Goal: Communication & Community: Answer question/provide support

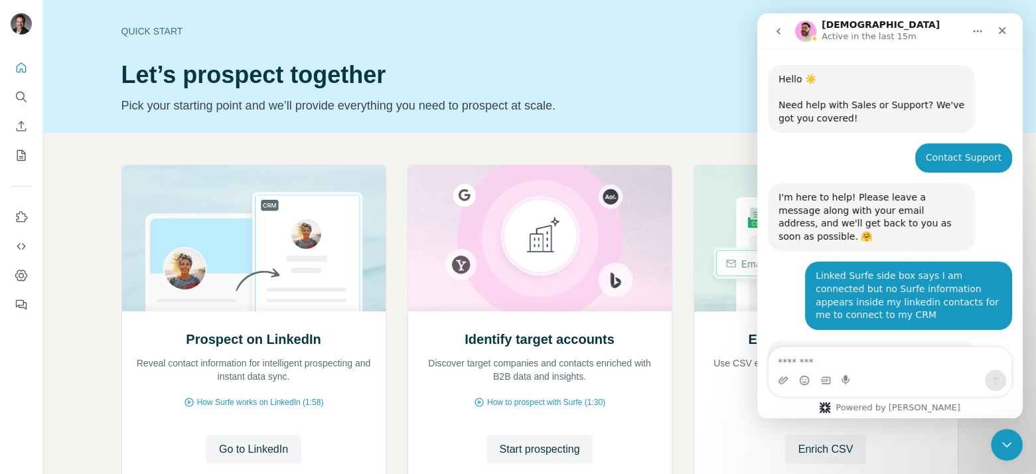
scroll to position [993, 0]
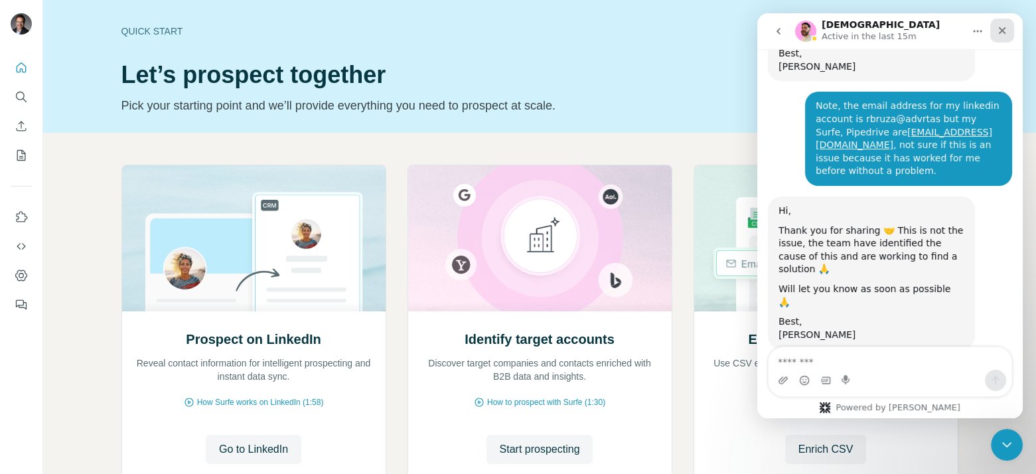
click at [1004, 32] on icon "Close" at bounding box center [1001, 30] width 7 height 7
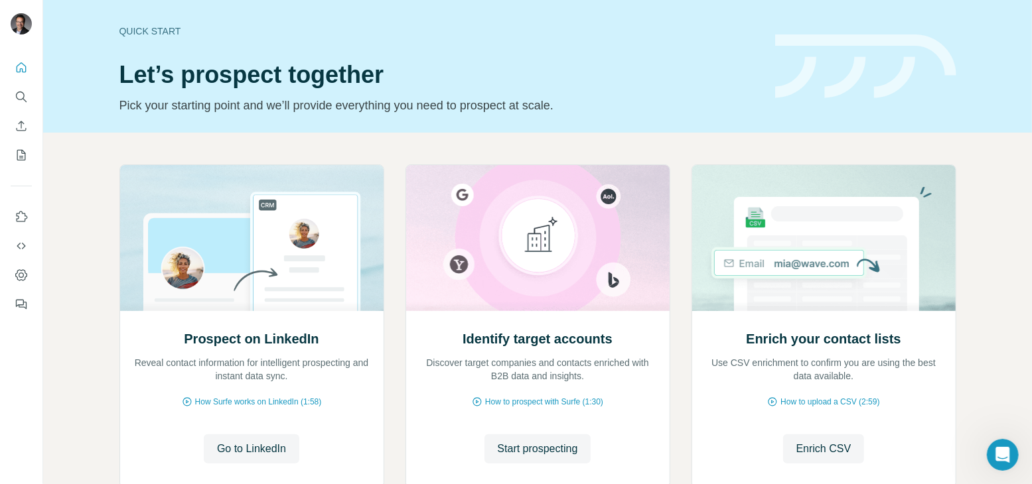
scroll to position [983, 0]
click at [19, 274] on icon "Dashboard" at bounding box center [21, 275] width 13 height 13
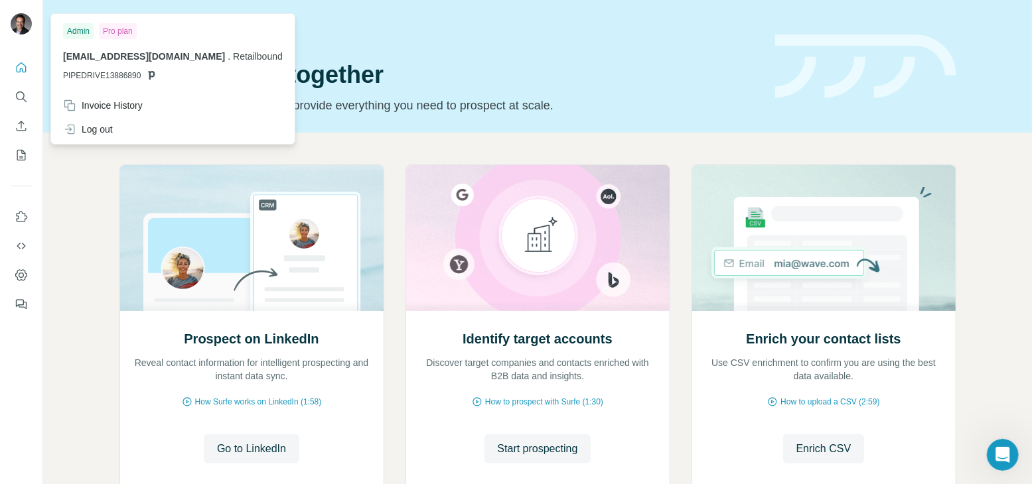
click at [23, 26] on img at bounding box center [21, 23] width 21 height 21
click at [759, 76] on header "Quick start Let’s prospect together Pick your starting point and we’ll provide …" at bounding box center [537, 66] width 837 height 97
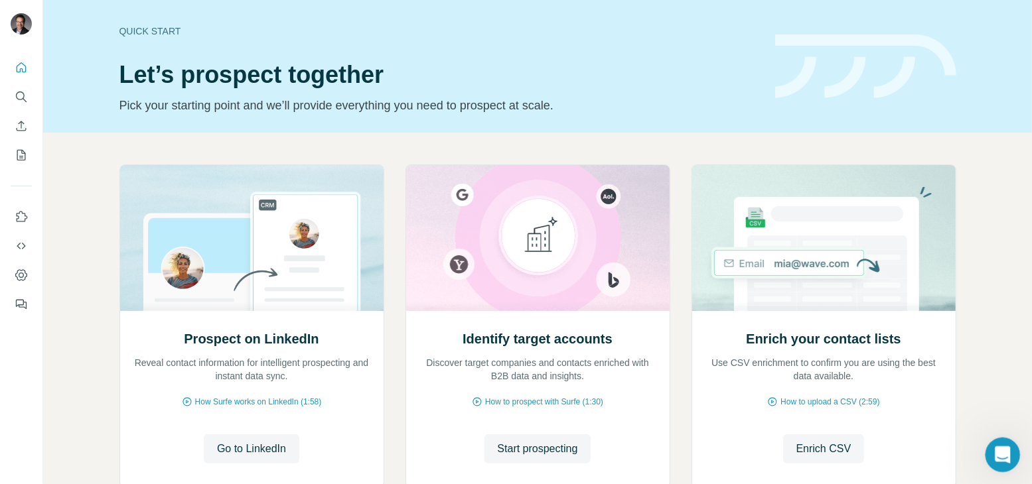
drag, startPoint x: 1004, startPoint y: 465, endPoint x: 1991, endPoint y: 905, distance: 1080.7
click at [1005, 468] on div "Open Intercom Messenger" at bounding box center [1001, 453] width 44 height 44
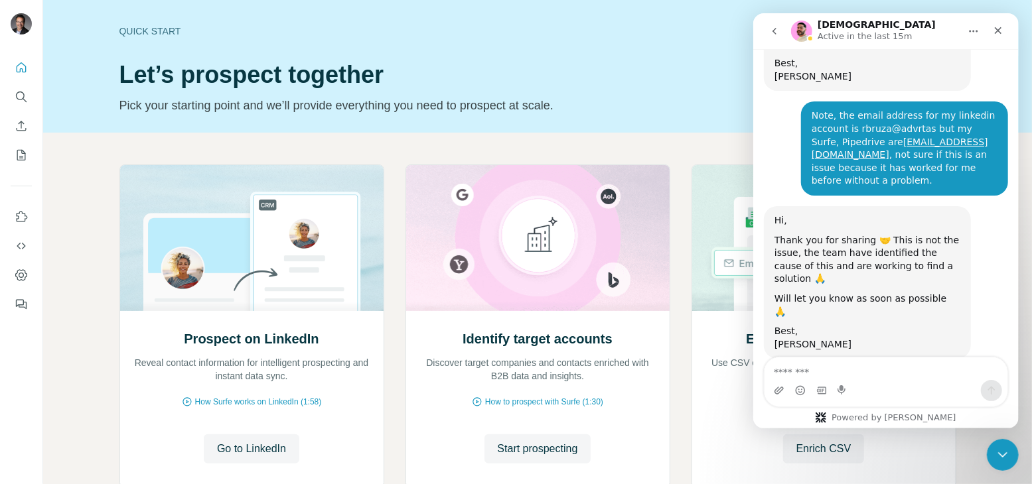
click at [877, 373] on textarea "Message…" at bounding box center [885, 369] width 243 height 23
type textarea "*****"
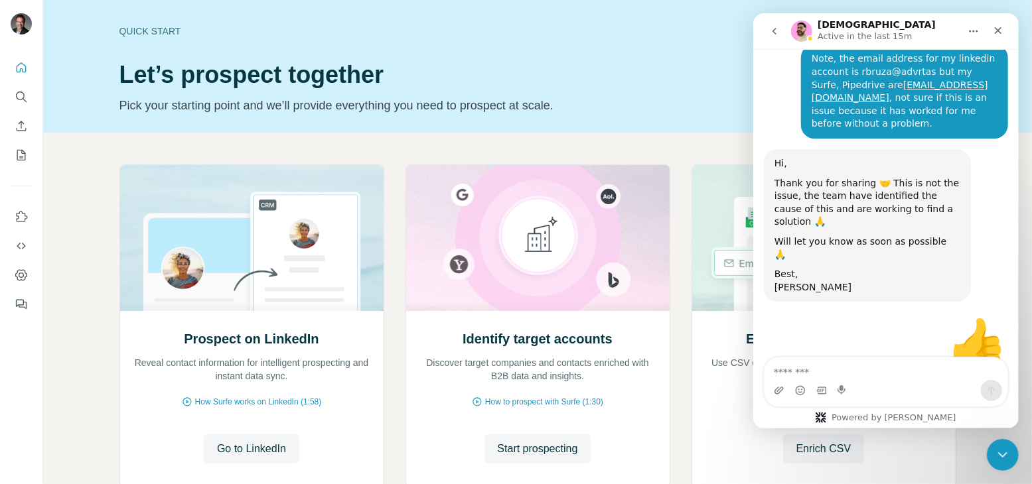
click at [870, 360] on textarea "Message…" at bounding box center [885, 369] width 243 height 23
click at [1004, 28] on div "Close" at bounding box center [997, 31] width 24 height 24
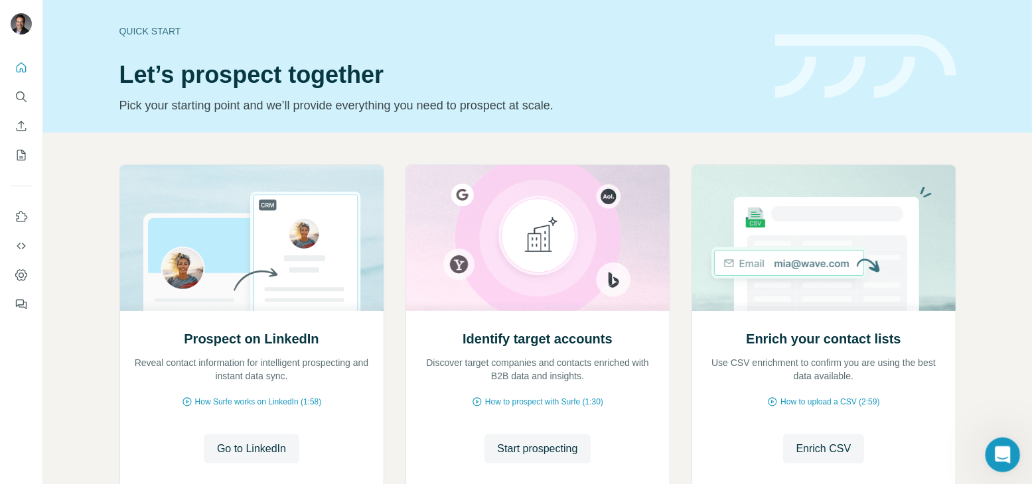
click at [988, 442] on div "Open Intercom Messenger" at bounding box center [1001, 453] width 44 height 44
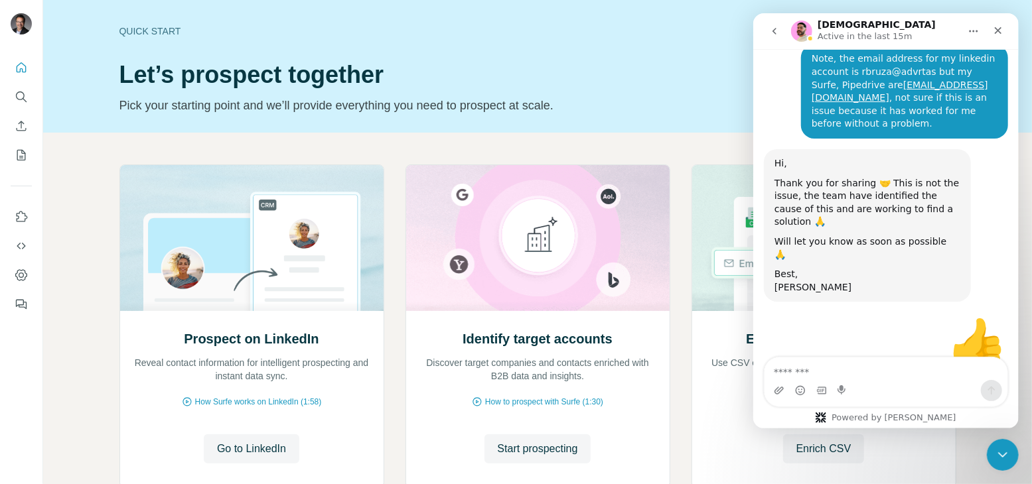
click at [772, 34] on icon "go back" at bounding box center [773, 31] width 11 height 11
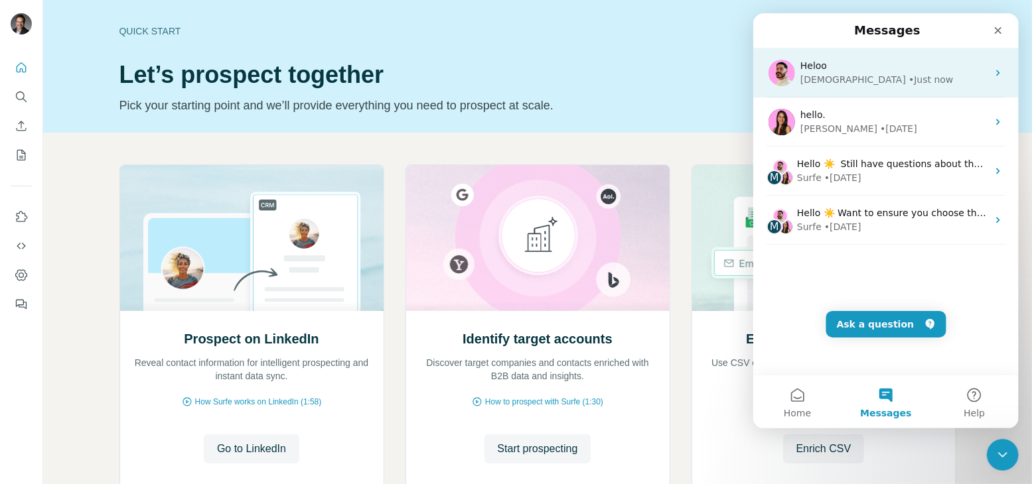
click at [908, 79] on div "• Just now" at bounding box center [930, 80] width 44 height 14
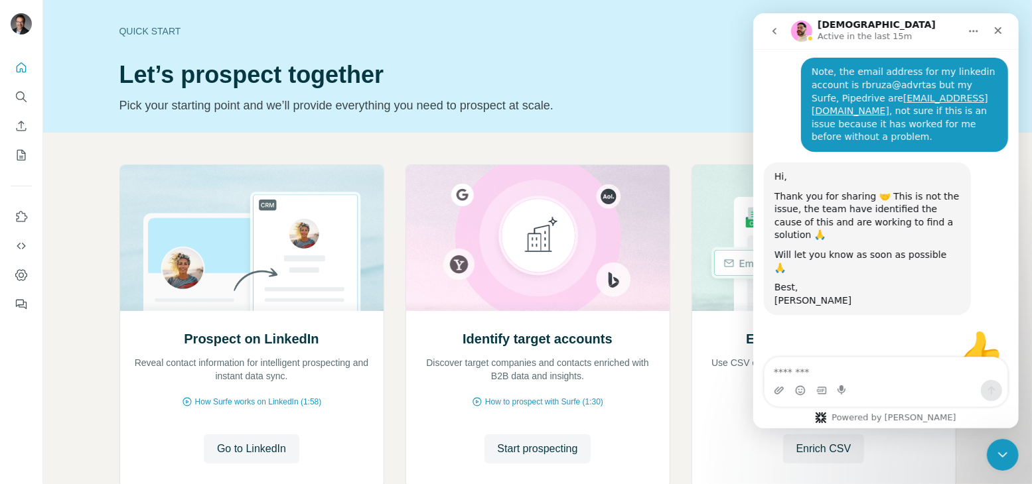
scroll to position [1040, 0]
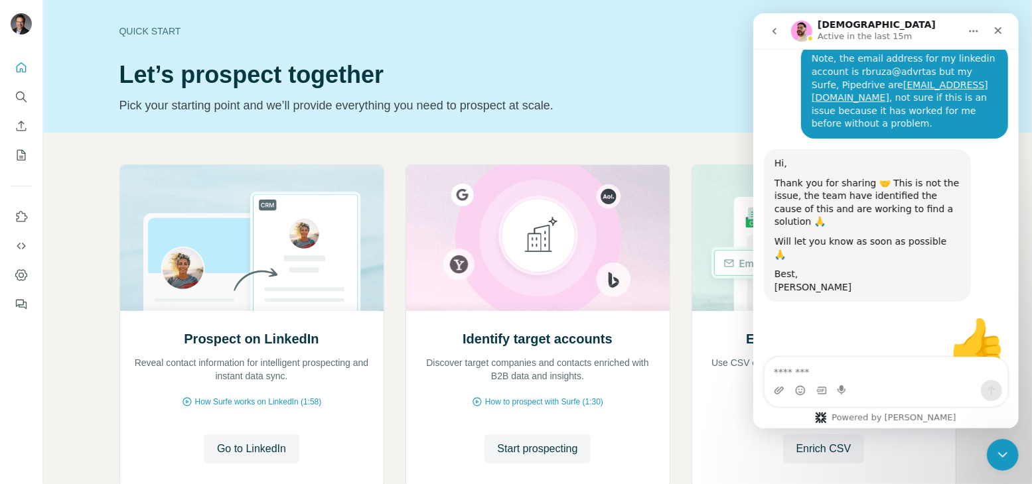
click at [764, 31] on button "go back" at bounding box center [773, 31] width 25 height 25
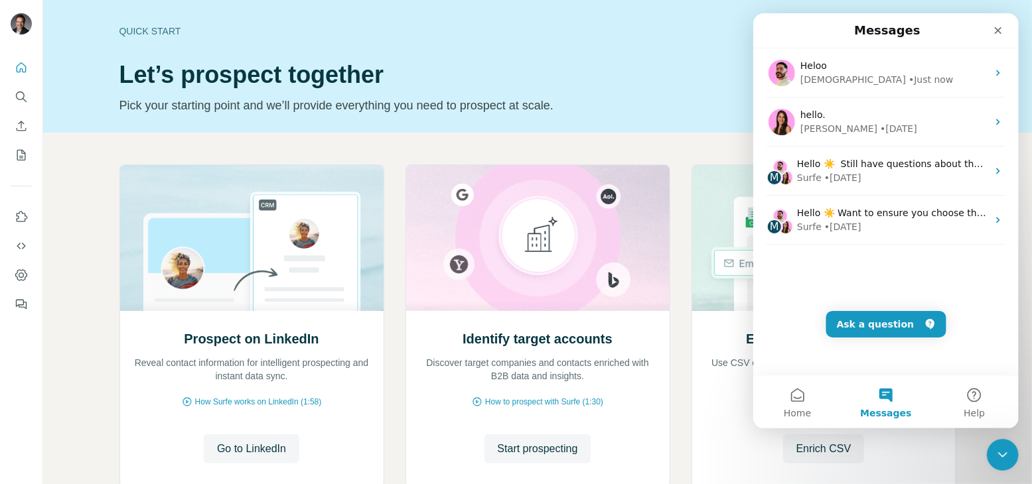
click at [885, 401] on button "Messages" at bounding box center [885, 401] width 88 height 53
click at [975, 395] on button "Help" at bounding box center [973, 401] width 88 height 53
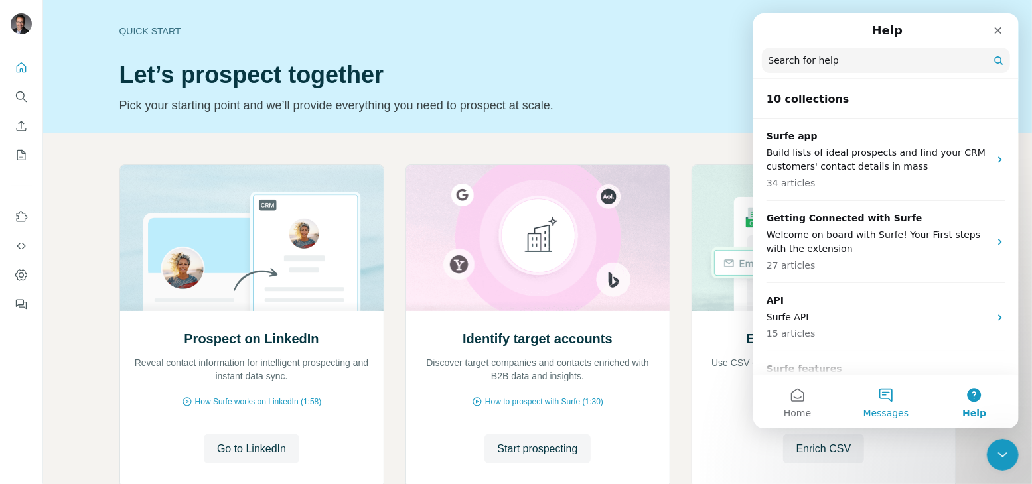
click at [873, 396] on button "Messages" at bounding box center [885, 401] width 88 height 53
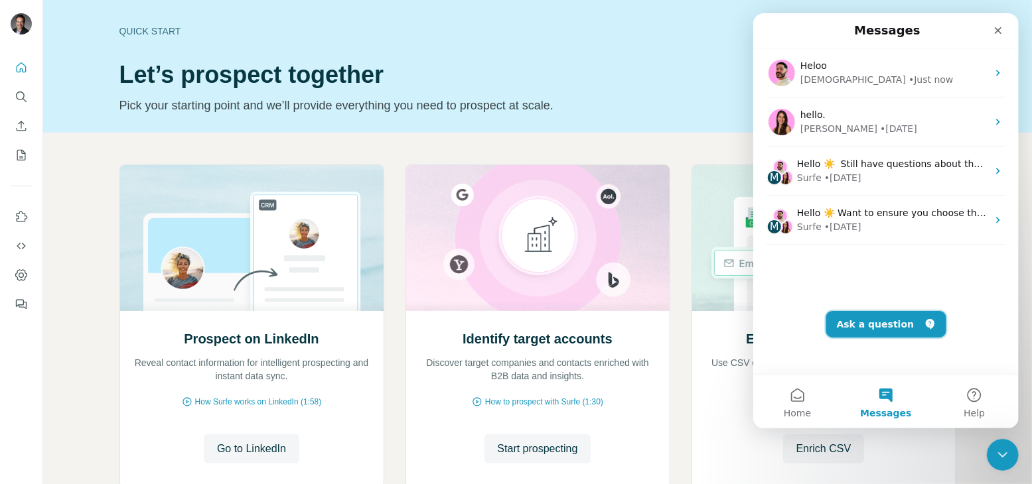
click at [881, 332] on button "Ask a question" at bounding box center [885, 324] width 120 height 27
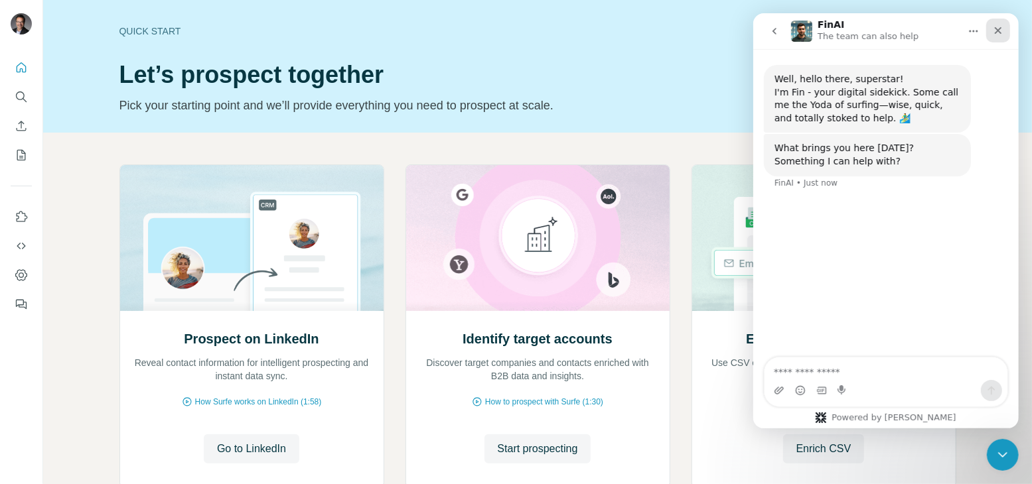
click at [992, 30] on icon "Close" at bounding box center [997, 30] width 11 height 11
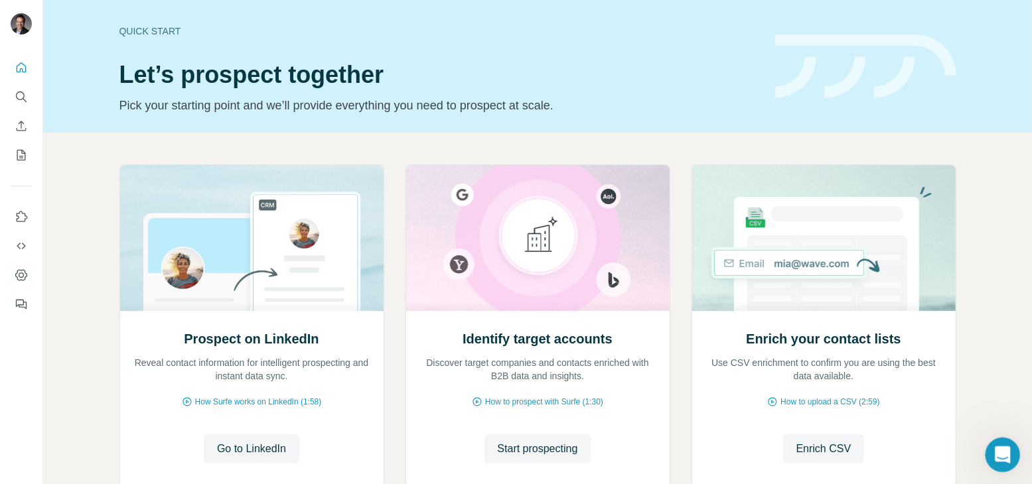
click at [1005, 445] on div "Open Intercom Messenger" at bounding box center [1001, 453] width 44 height 44
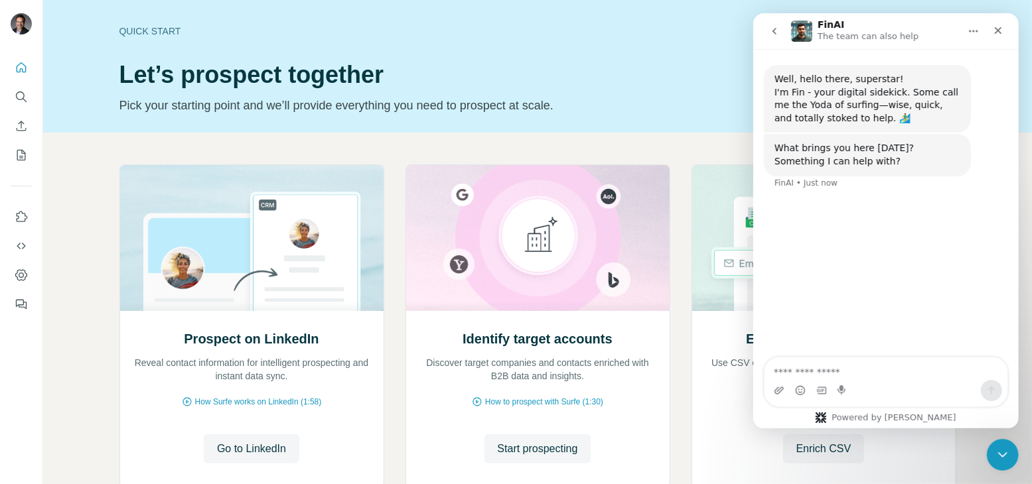
click at [778, 26] on icon "go back" at bounding box center [773, 31] width 11 height 11
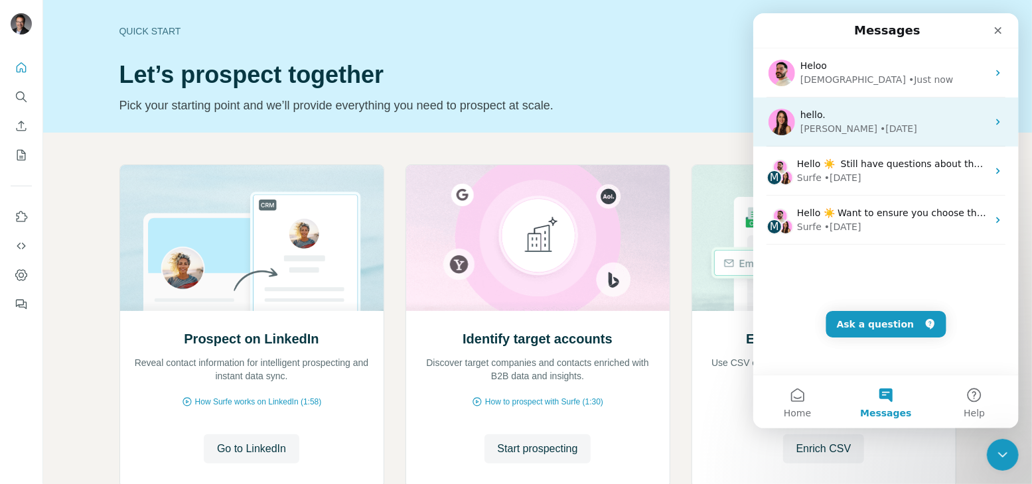
click at [885, 117] on div "hello." at bounding box center [892, 115] width 187 height 14
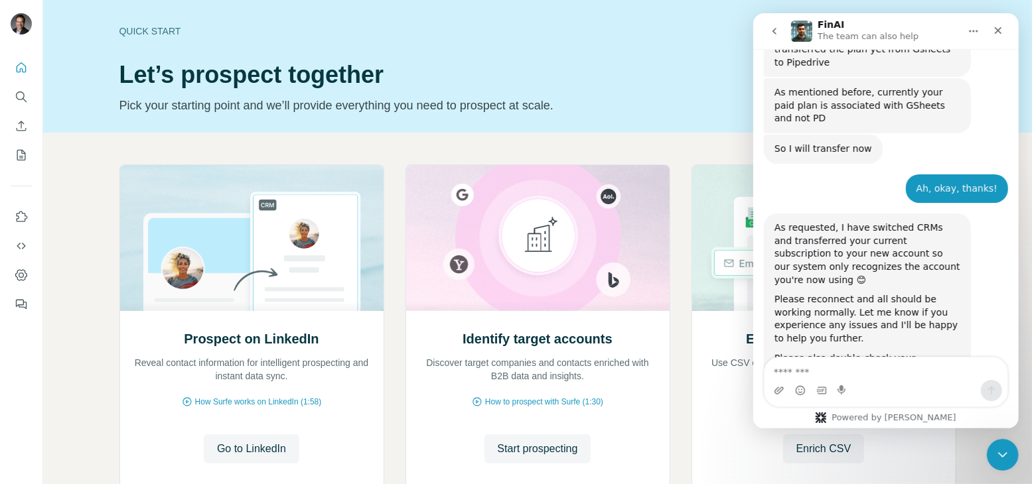
scroll to position [1792, 0]
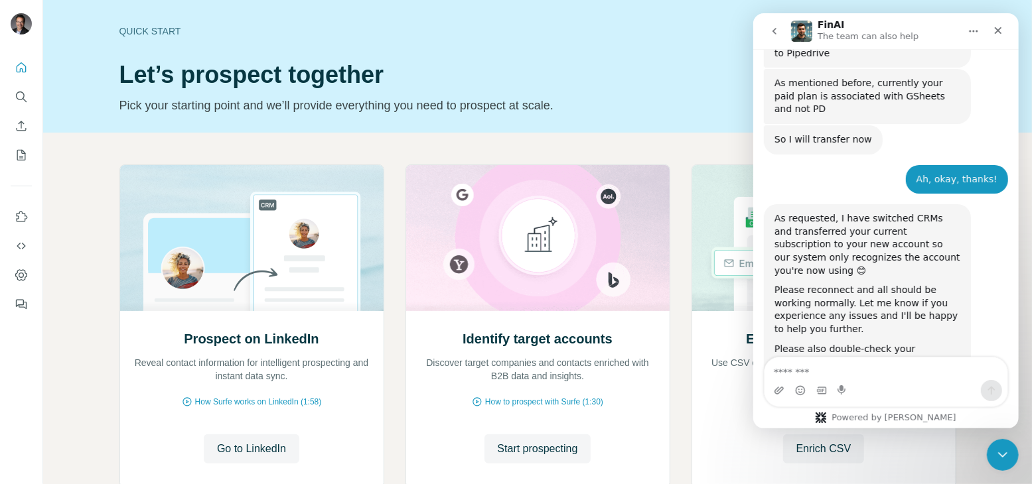
click at [772, 29] on icon "go back" at bounding box center [773, 31] width 11 height 11
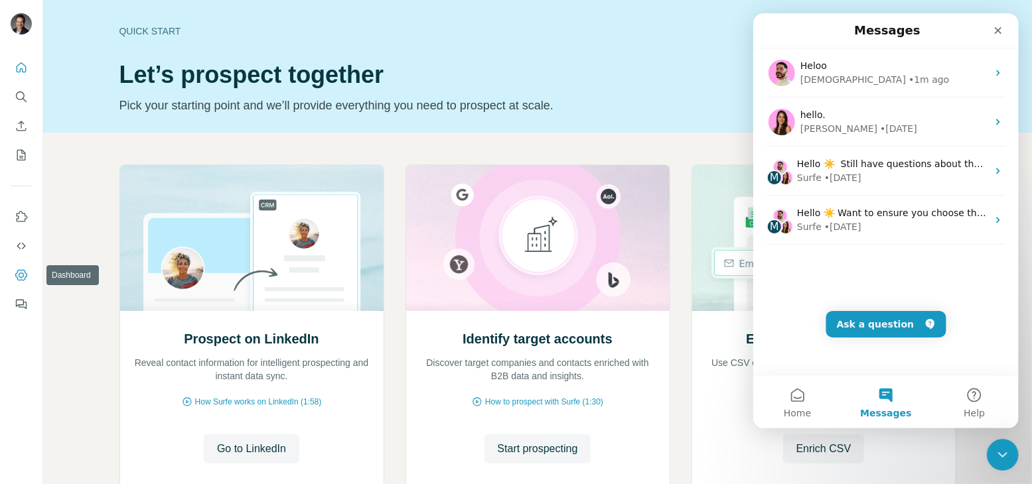
click at [25, 275] on icon "Dashboard" at bounding box center [21, 275] width 13 height 13
click at [994, 31] on icon "Close" at bounding box center [997, 30] width 11 height 11
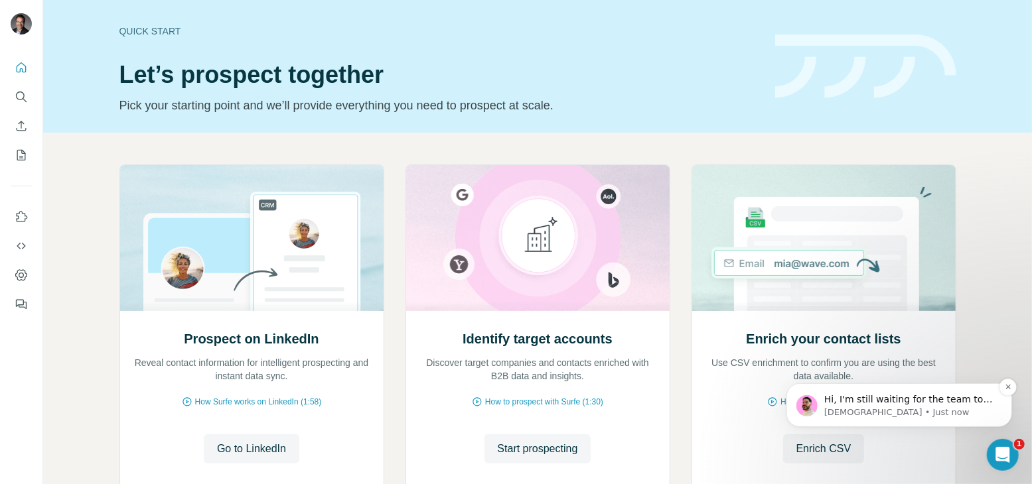
click at [886, 399] on span "Hi, I'm still waiting for the team to confirm with me when the fix is live 🤝" at bounding box center [907, 411] width 169 height 37
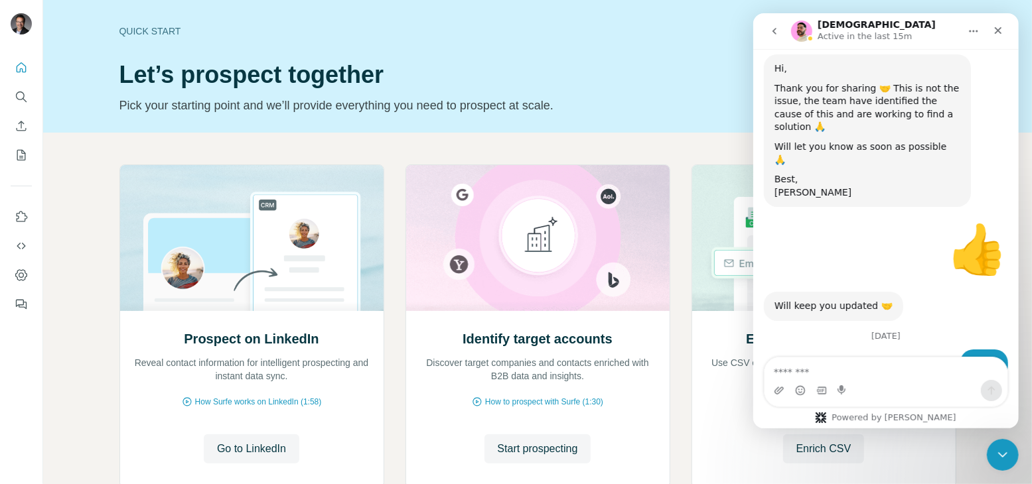
scroll to position [1134, 0]
click at [859, 379] on textarea "Message…" at bounding box center [885, 369] width 243 height 23
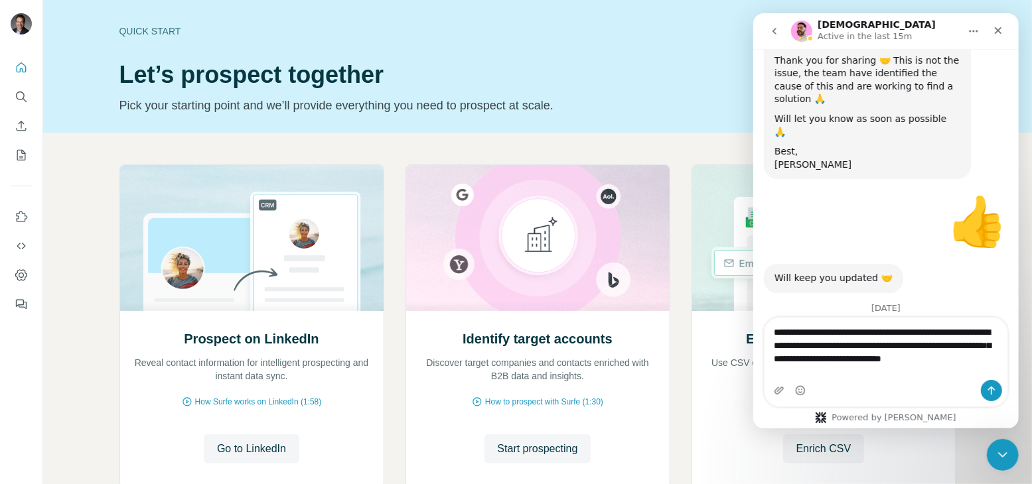
scroll to position [1174, 0]
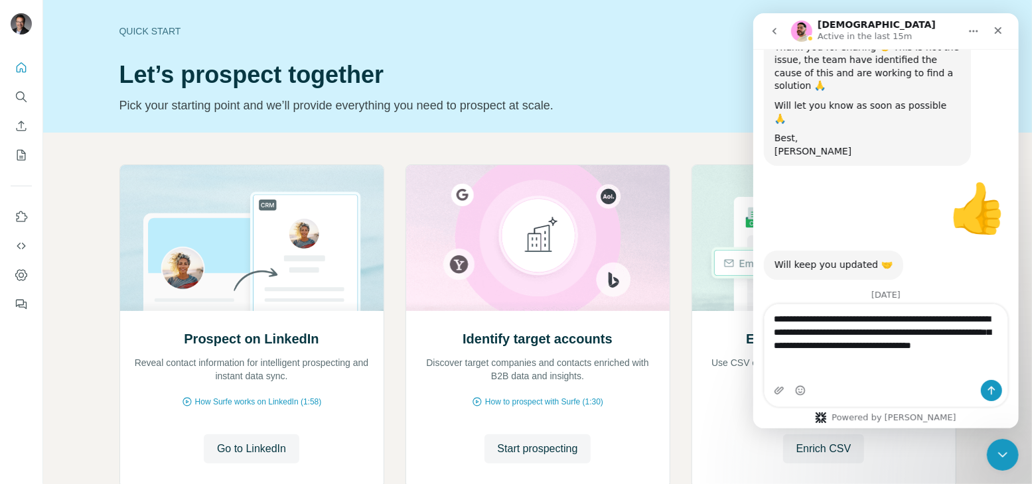
type textarea "**********"
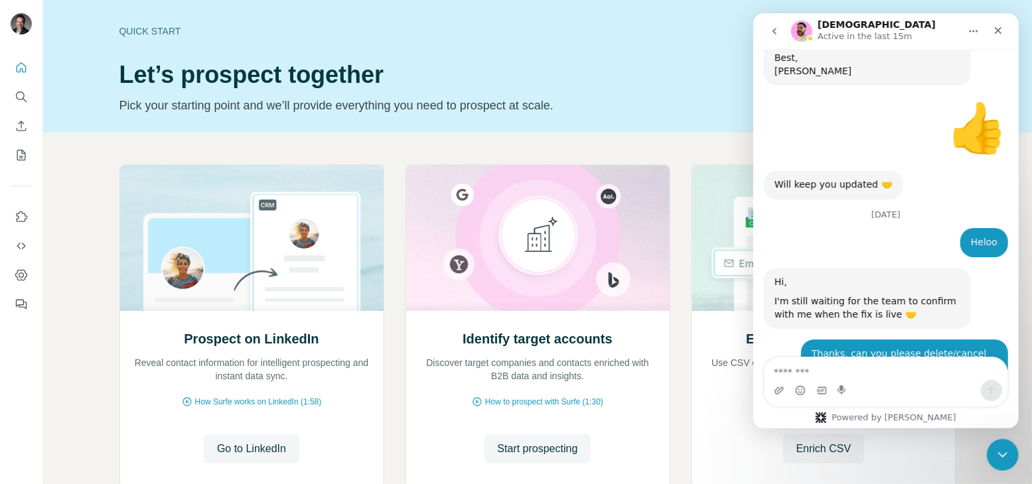
scroll to position [1276, 0]
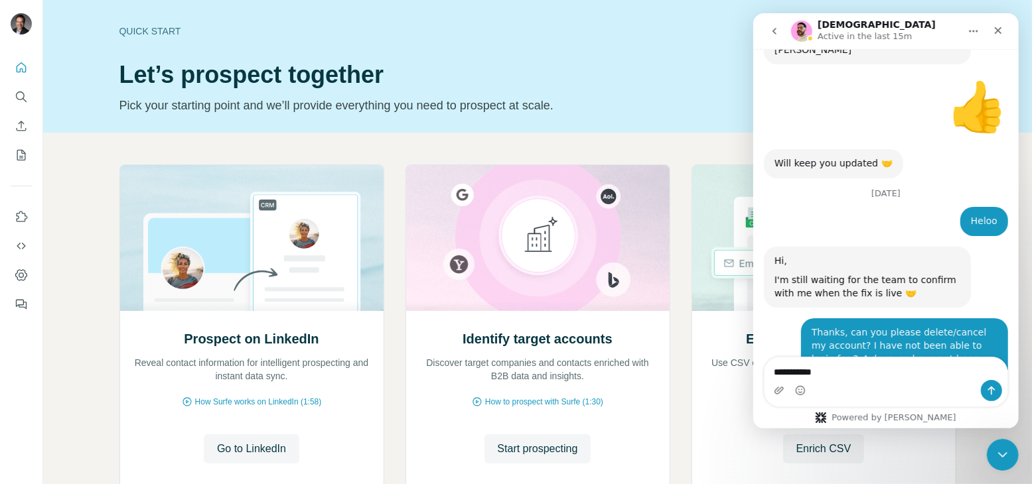
type textarea "**********"
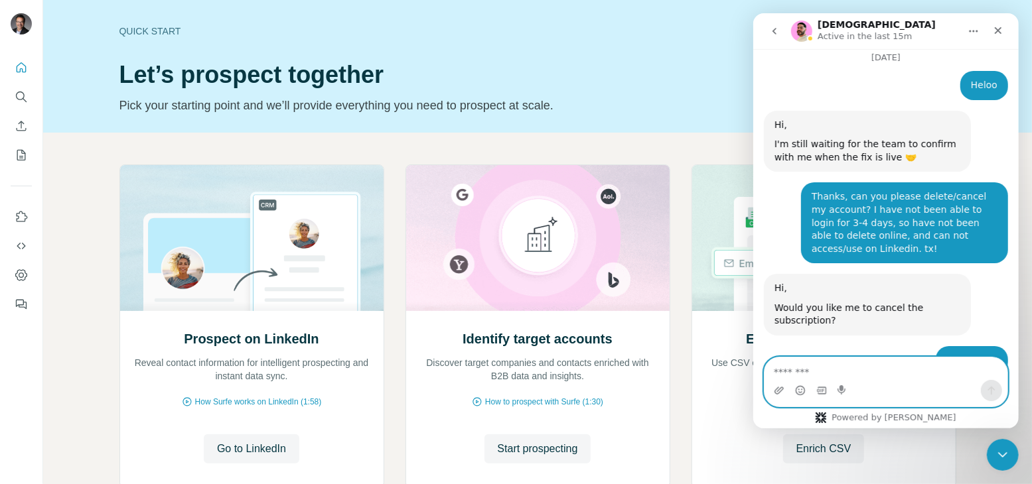
scroll to position [1414, 0]
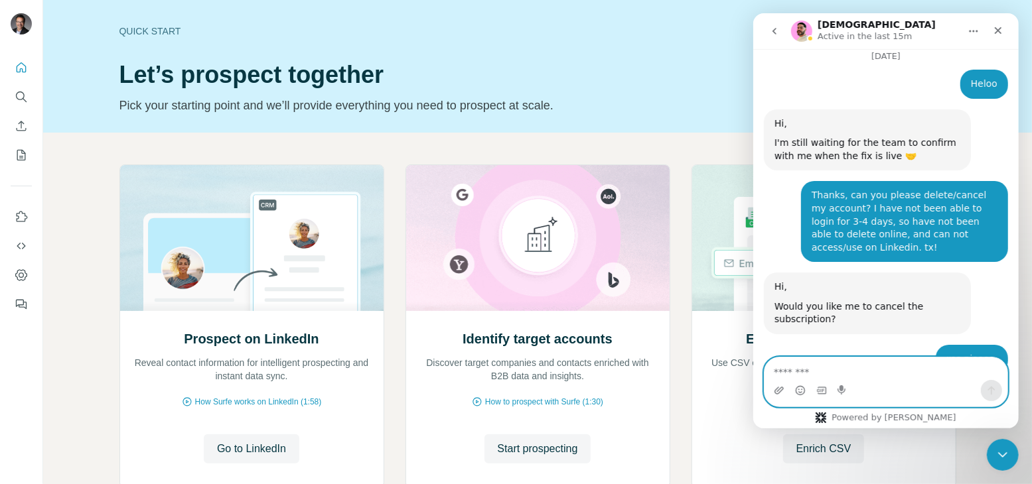
click at [830, 373] on textarea "Message…" at bounding box center [885, 369] width 243 height 23
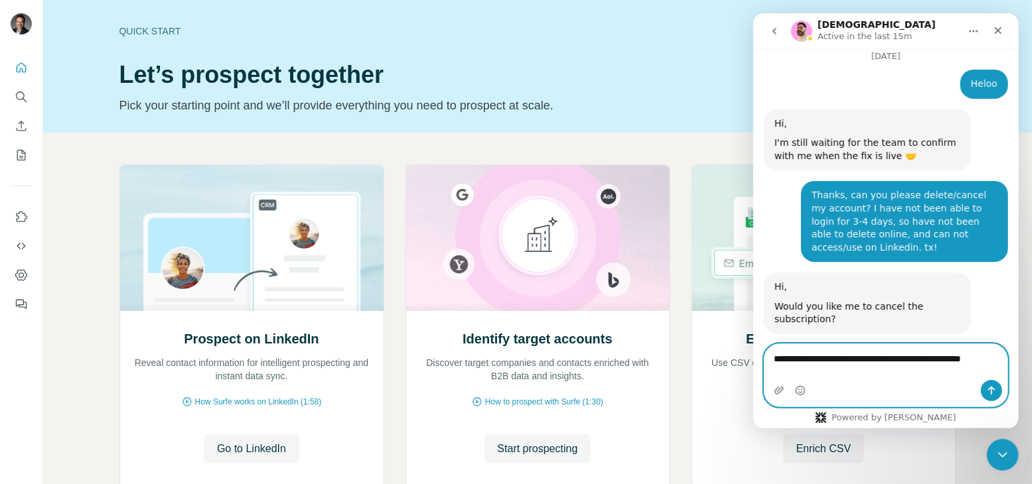
scroll to position [1427, 0]
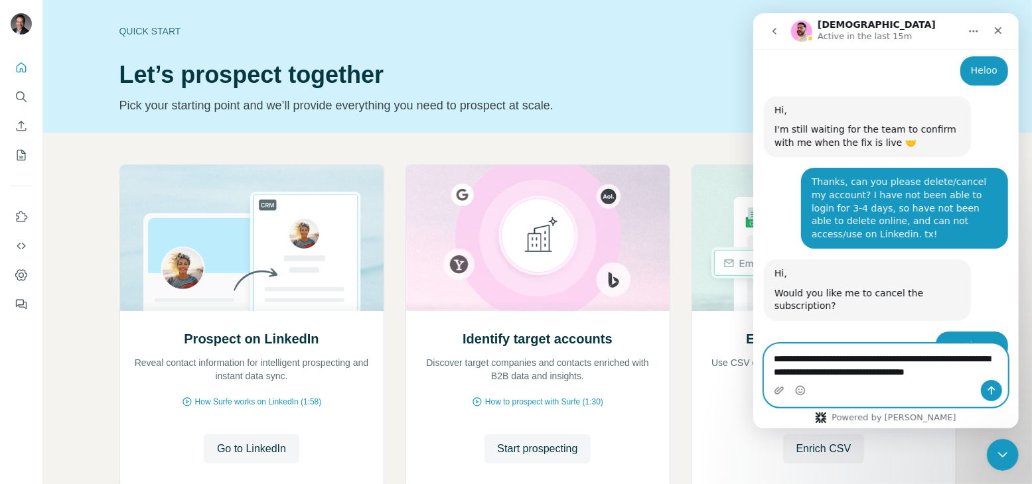
type textarea "**********"
click at [988, 394] on icon "Send a message…" at bounding box center [990, 390] width 11 height 11
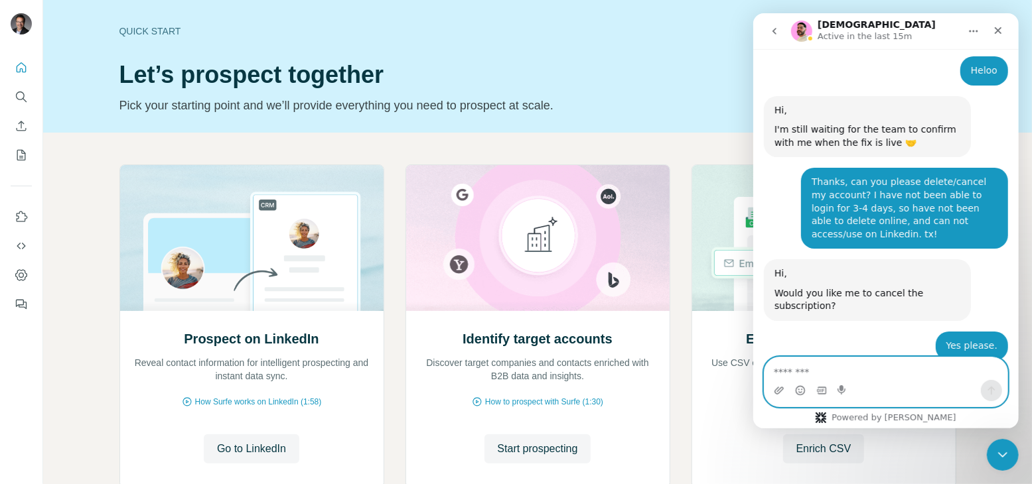
scroll to position [1479, 0]
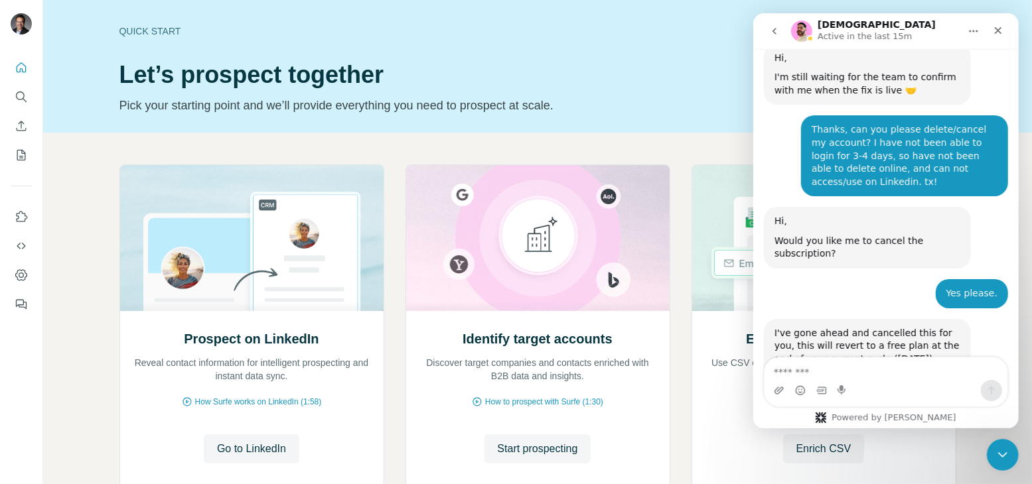
click at [622, 76] on h1 "Let’s prospect together" at bounding box center [439, 75] width 640 height 27
click at [982, 23] on button "Home" at bounding box center [972, 31] width 25 height 25
click at [994, 29] on icon "Close" at bounding box center [997, 30] width 11 height 11
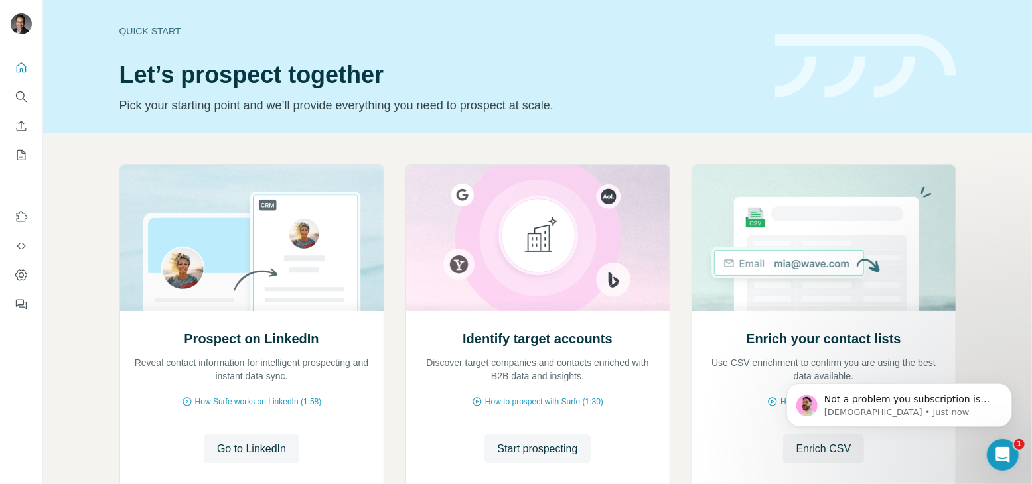
scroll to position [1532, 0]
click at [845, 405] on span "Not a problem you subscription is active until the end of the cycle 🙏" at bounding box center [906, 405] width 166 height 24
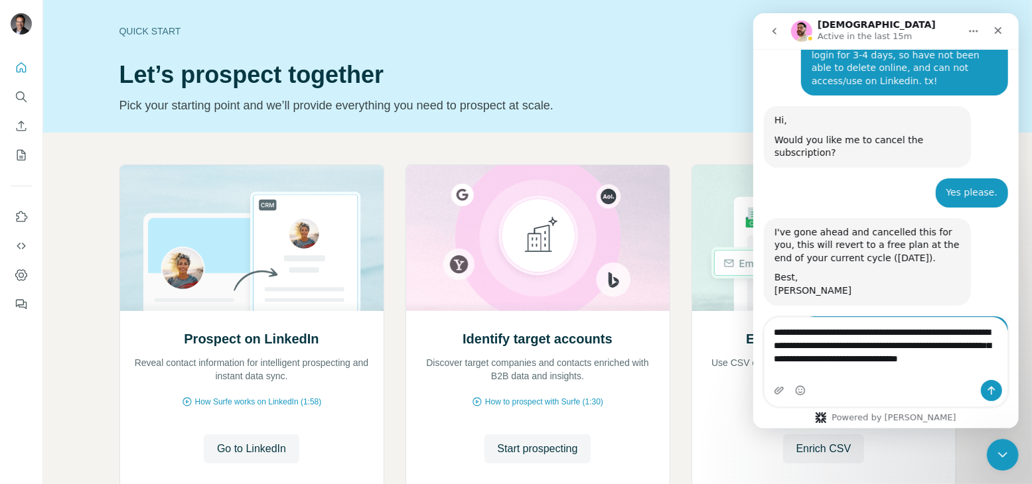
scroll to position [1593, 0]
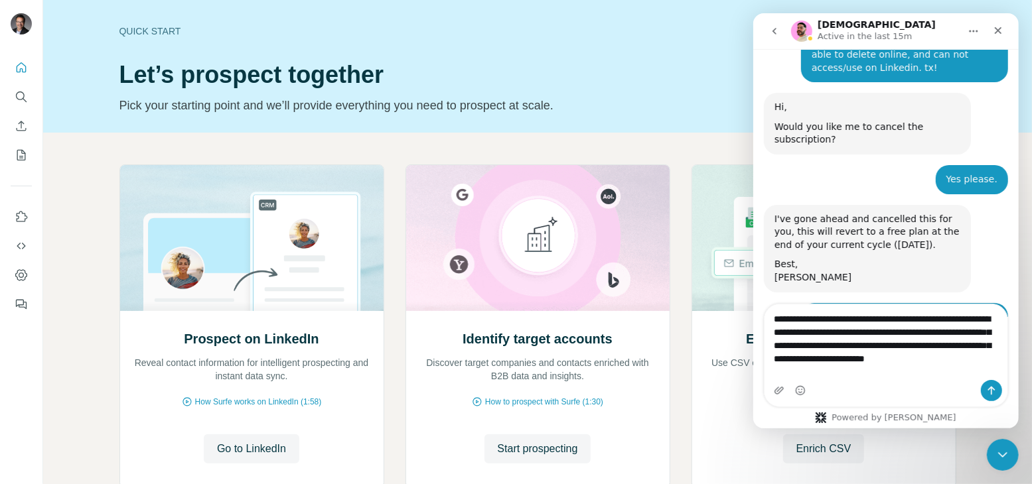
type textarea "**********"
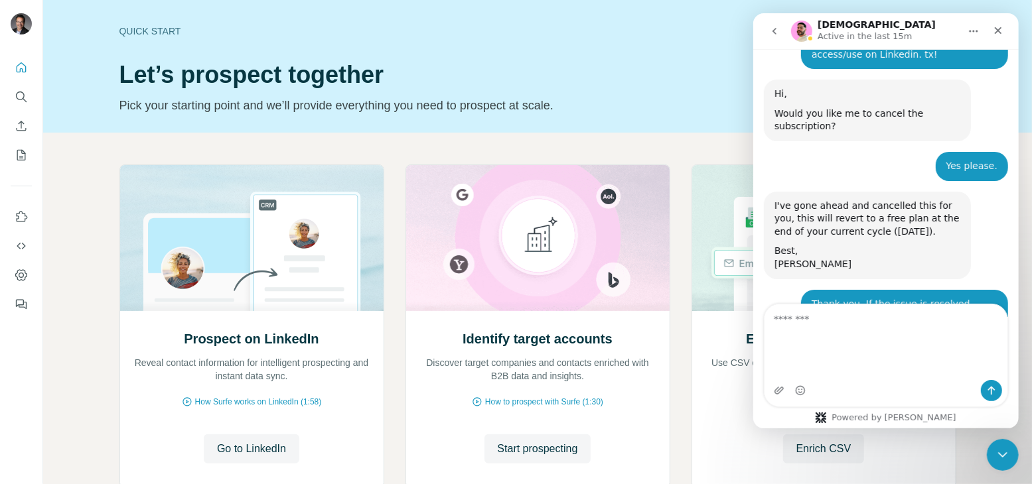
scroll to position [1636, 0]
